Goal: Task Accomplishment & Management: Manage account settings

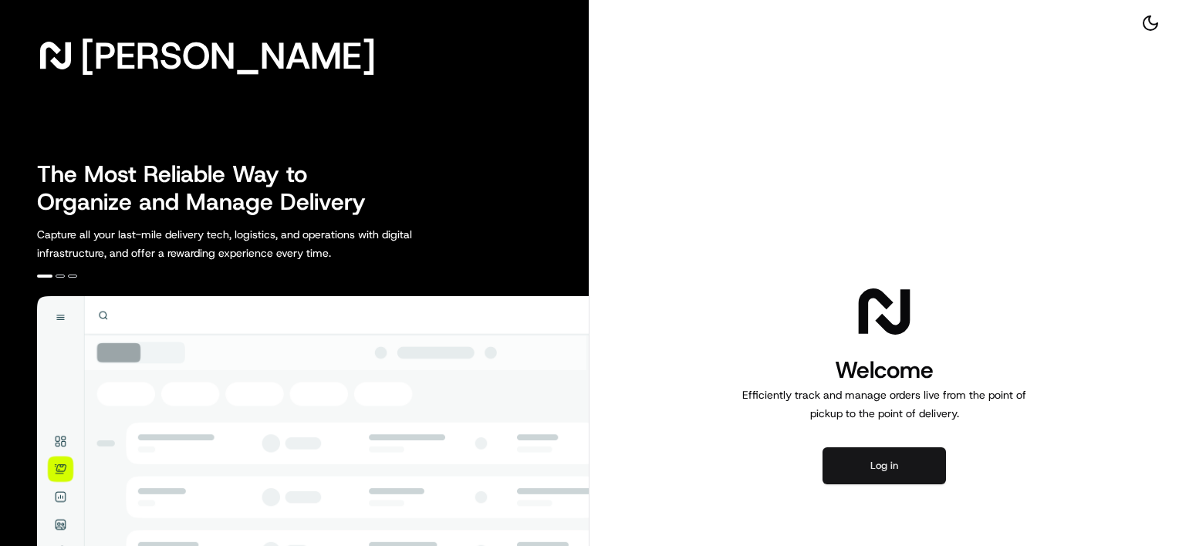
click at [885, 450] on button "Log in" at bounding box center [883, 465] width 123 height 37
